Goal: Task Accomplishment & Management: Use online tool/utility

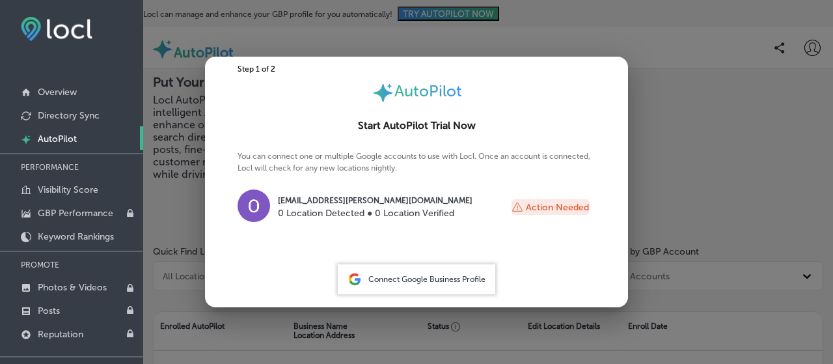
click at [221, 61] on div "Step 1 of 2 AutoPilot Start AutoPilot Trial Now You can connect one or multiple…" at bounding box center [416, 182] width 423 height 250
click at [173, 74] on div at bounding box center [416, 182] width 833 height 364
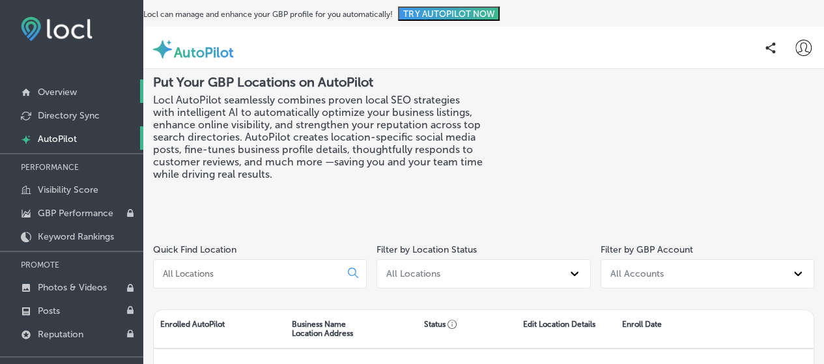
click at [79, 94] on link "Overview" at bounding box center [71, 90] width 143 height 23
